Goal: Communication & Community: Answer question/provide support

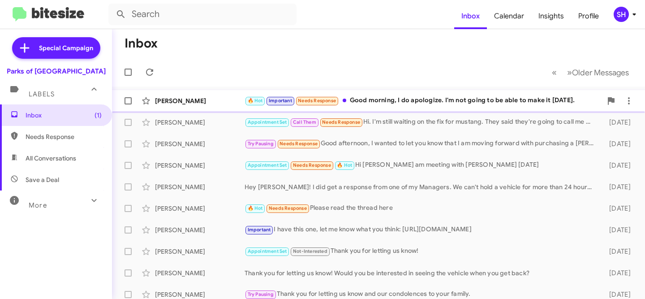
click at [423, 102] on div "🔥 Hot Important Needs Response Good morning, I do apologize. I'm not going to b…" at bounding box center [422, 100] width 357 height 10
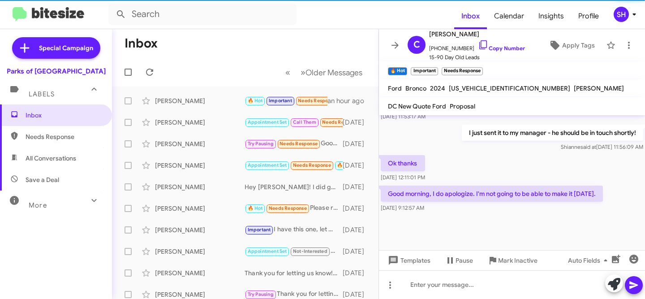
scroll to position [582, 0]
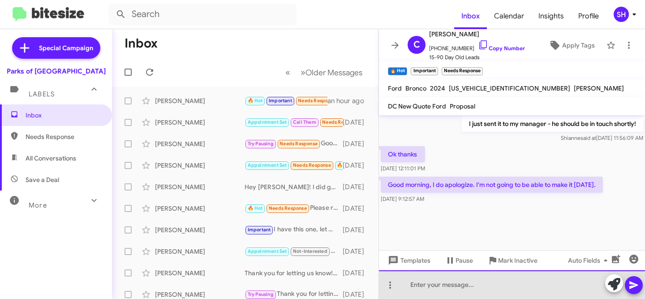
click at [427, 281] on div at bounding box center [512, 284] width 266 height 29
click at [436, 286] on div "hir" at bounding box center [512, 284] width 266 height 29
drag, startPoint x: 439, startPoint y: 283, endPoint x: 447, endPoint y: 283, distance: 8.1
click at [438, 283] on div "hir" at bounding box center [512, 284] width 266 height 29
drag, startPoint x: 353, startPoint y: 269, endPoint x: 244, endPoint y: 264, distance: 109.4
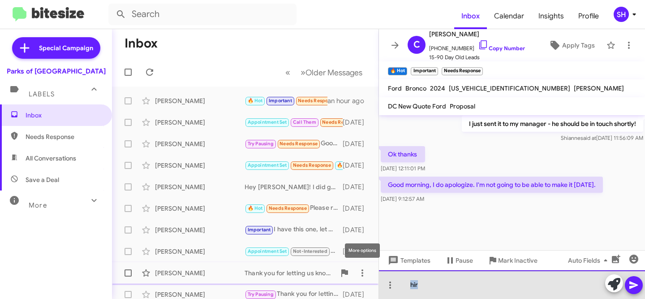
click at [246, 264] on div "Inbox « Previous » Next Older Messages [PERSON_NAME] 🔥 Hot Important Needs Resp…" at bounding box center [378, 164] width 533 height 270
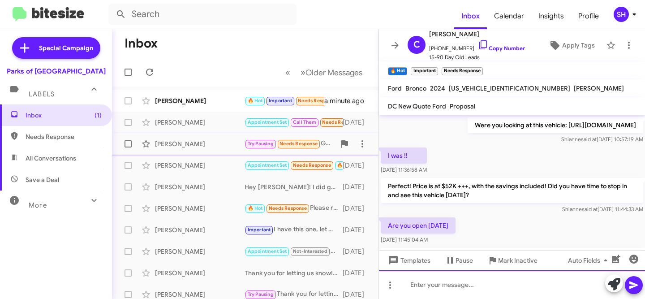
scroll to position [555, 0]
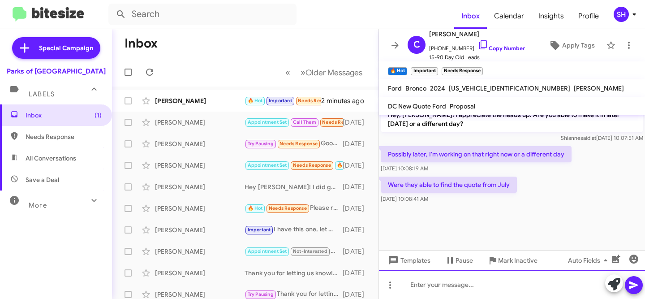
click at [511, 283] on div at bounding box center [512, 284] width 266 height 29
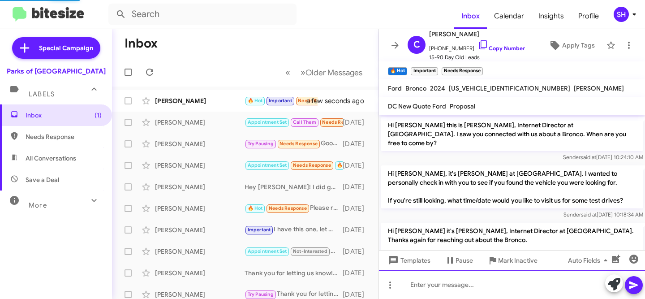
scroll to position [564, 0]
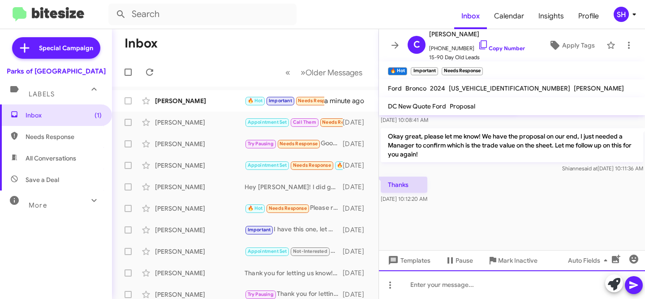
click at [447, 278] on div at bounding box center [512, 284] width 266 height 29
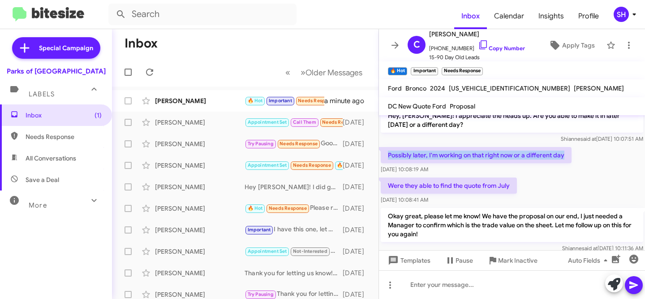
drag, startPoint x: 566, startPoint y: 155, endPoint x: 388, endPoint y: 154, distance: 177.8
click at [388, 154] on p "Possibly later, I'm working on that right now or a different day" at bounding box center [476, 155] width 191 height 16
copy p "Possibly later, I'm working on that right now or a different day"
